Goal: Navigation & Orientation: Find specific page/section

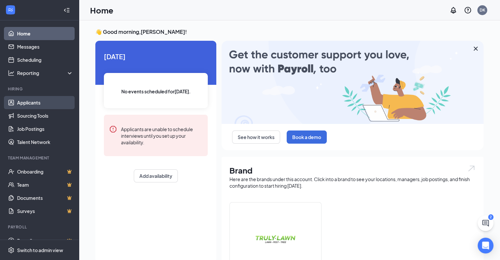
click at [42, 101] on link "Applicants" at bounding box center [45, 102] width 56 height 13
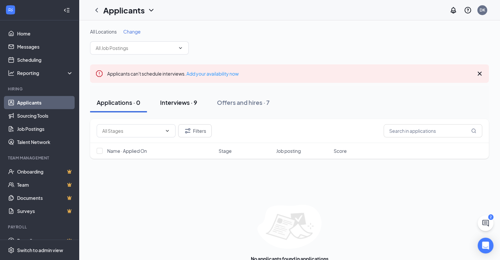
click at [30, 116] on link "Sourcing Tools" at bounding box center [45, 115] width 56 height 13
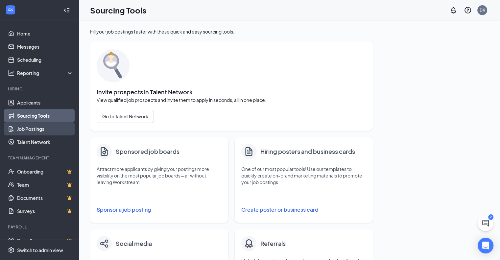
click at [36, 128] on link "Job Postings" at bounding box center [45, 128] width 56 height 13
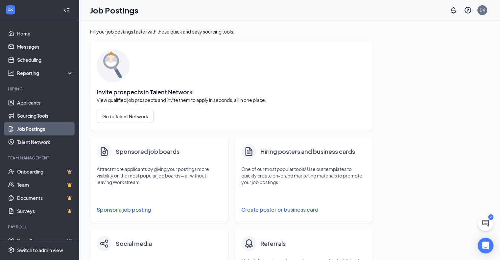
click at [36, 128] on link "Job Postings" at bounding box center [45, 128] width 56 height 13
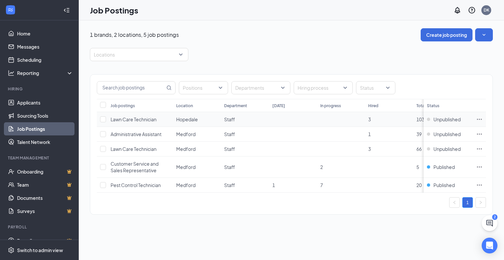
click at [149, 125] on td "Lawn Care Technician" at bounding box center [140, 119] width 66 height 15
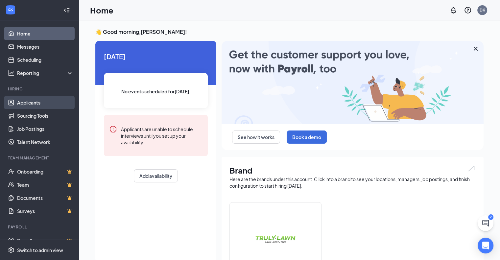
click at [37, 103] on link "Applicants" at bounding box center [45, 102] width 56 height 13
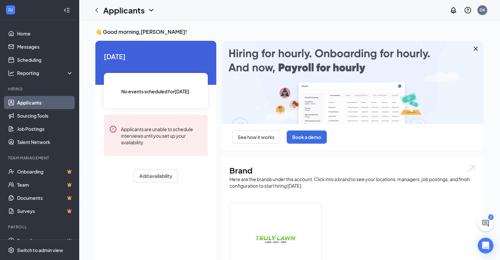
click at [35, 102] on link "Applicants" at bounding box center [45, 102] width 56 height 13
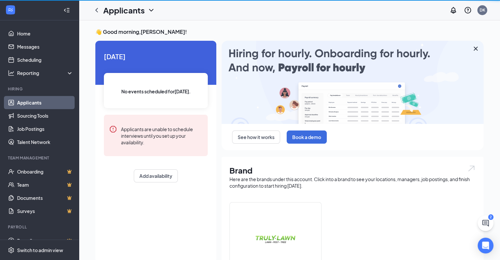
click at [35, 102] on link "Applicants" at bounding box center [45, 102] width 56 height 13
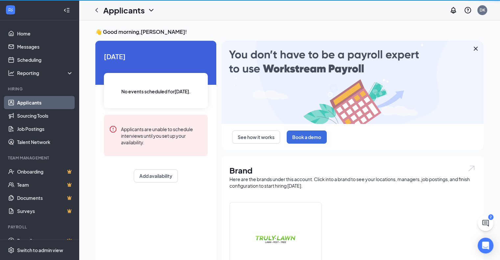
click at [489, 222] on icon "ChatActive" at bounding box center [485, 223] width 8 height 8
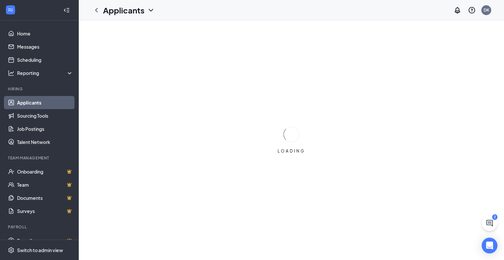
click at [491, 221] on icon "ChatActive" at bounding box center [490, 223] width 8 height 8
click at [382, 249] on div "2" at bounding box center [381, 252] width 3 height 6
click at [444, 252] on icon "ChevronUp" at bounding box center [445, 251] width 4 height 3
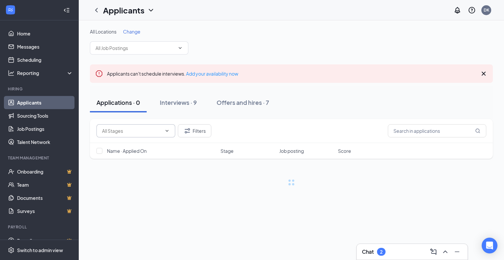
click at [445, 252] on icon "ChevronUp" at bounding box center [445, 251] width 4 height 3
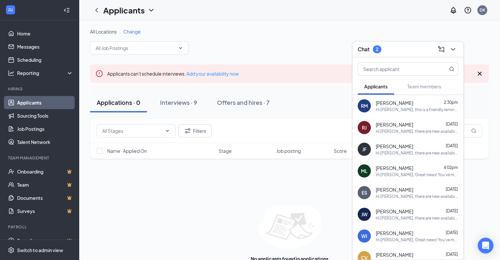
click at [254, 177] on div "Filters Name · Applied On Stage Job posting Score No applicants found in applic…" at bounding box center [289, 193] width 398 height 149
click at [450, 50] on icon "ChevronDown" at bounding box center [453, 49] width 8 height 8
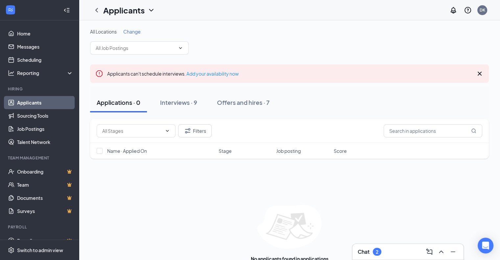
click at [455, 246] on button at bounding box center [452, 251] width 11 height 11
